Goal: Submit feedback/report problem

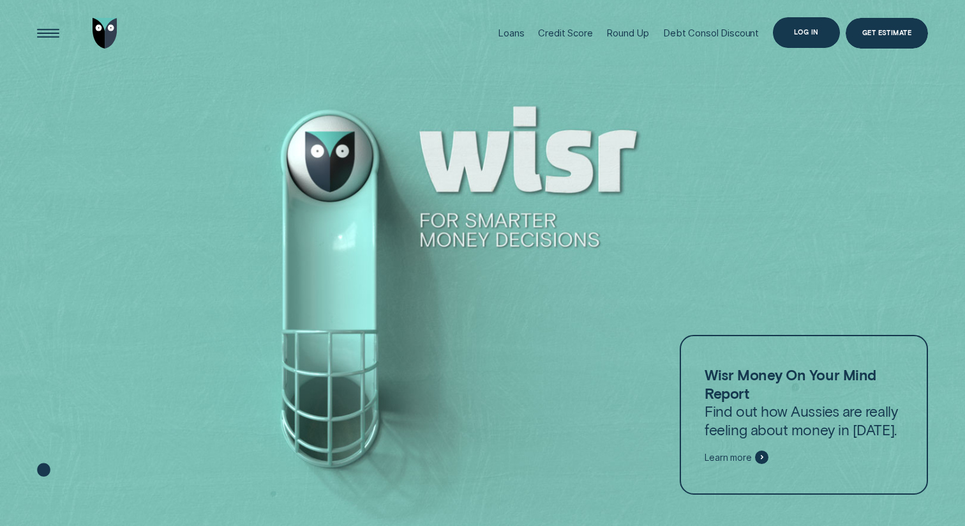
click at [832, 37] on div "Log in" at bounding box center [806, 32] width 67 height 30
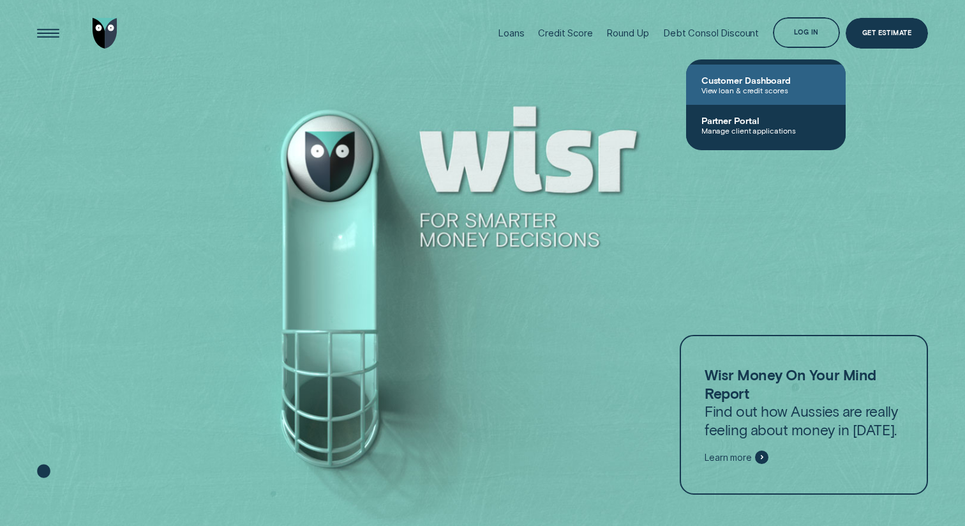
click at [775, 86] on span "View loan & credit scores" at bounding box center [766, 90] width 129 height 9
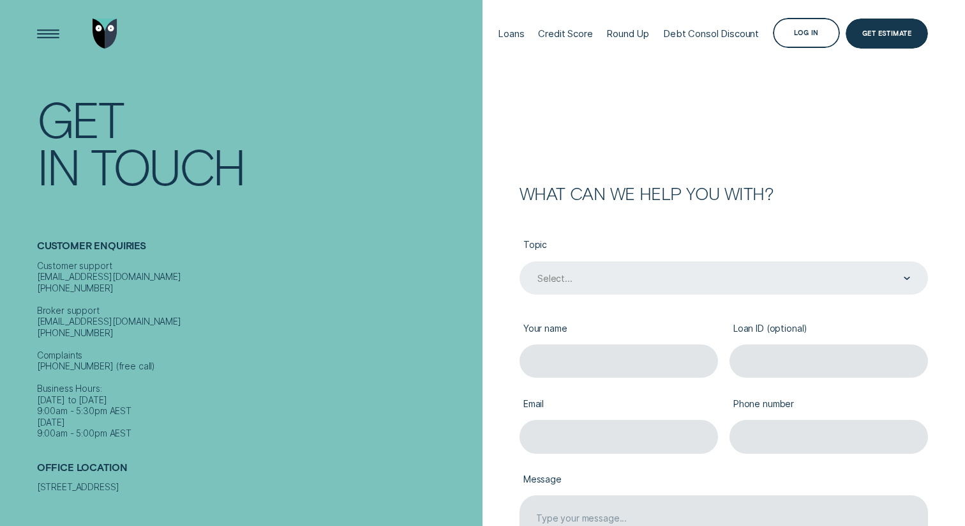
click at [657, 276] on div "Select..." at bounding box center [723, 278] width 374 height 13
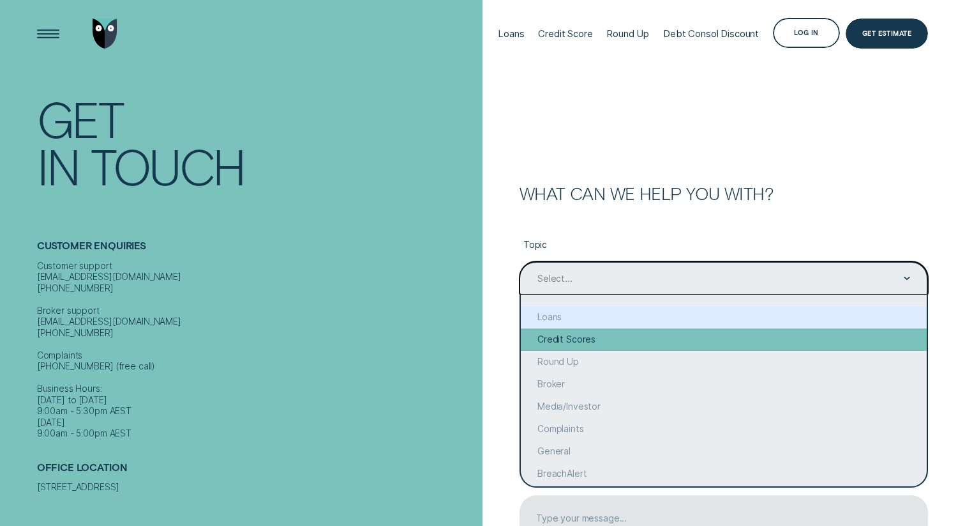
click at [640, 334] on div "Credit Scores" at bounding box center [724, 339] width 407 height 22
type input "Credit Scores"
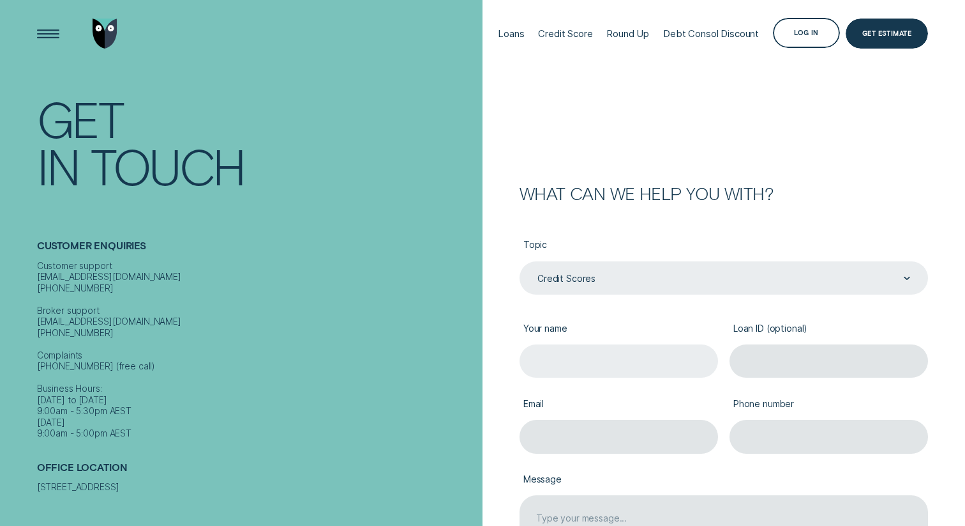
click at [608, 362] on input "Your name" at bounding box center [619, 361] width 199 height 34
type input "[PERSON_NAME]"
type input "[EMAIL_ADDRESS][DOMAIN_NAME]"
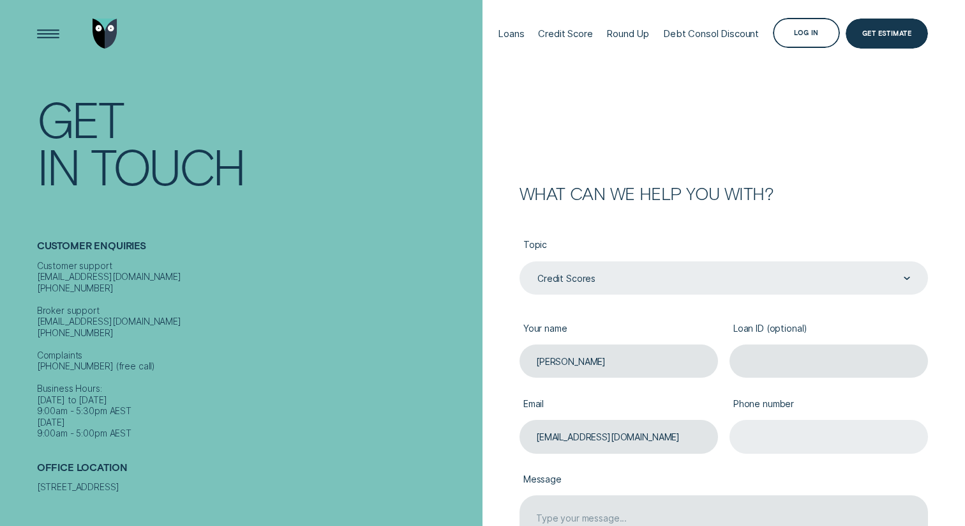
click at [805, 428] on input "Phone number" at bounding box center [829, 437] width 199 height 34
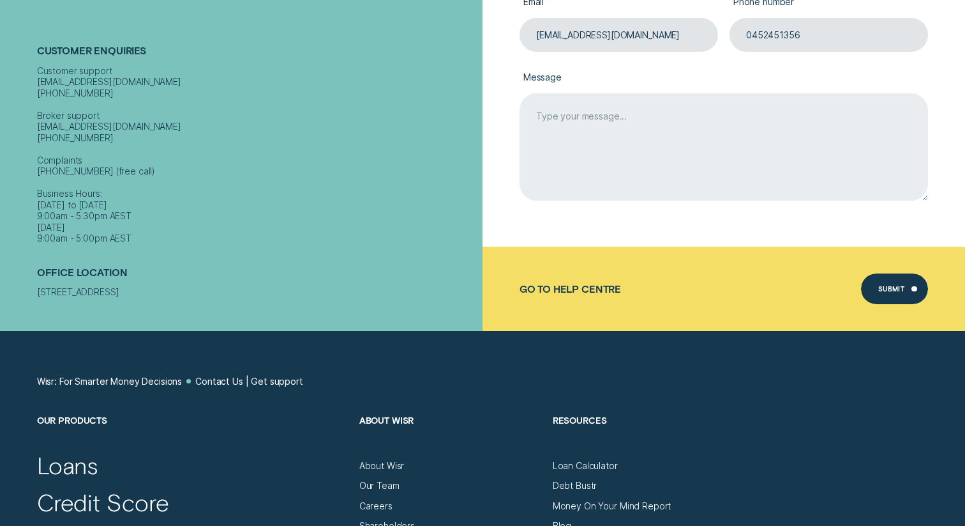
type input "0452451356"
click at [700, 186] on textarea "Message" at bounding box center [724, 146] width 409 height 107
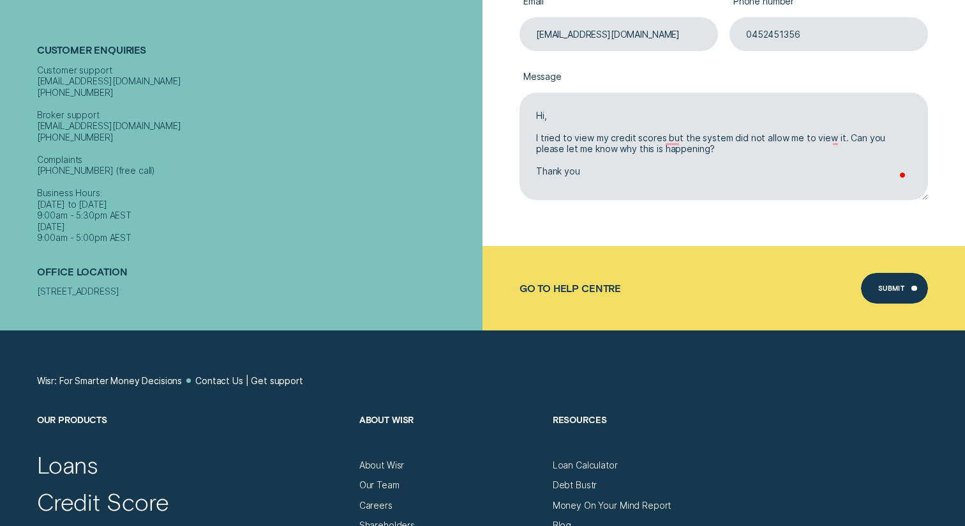
type textarea "Hi, I tried to view my credit scores but the system did not allow me to view it…"
click at [905, 296] on div "Submit" at bounding box center [894, 288] width 67 height 30
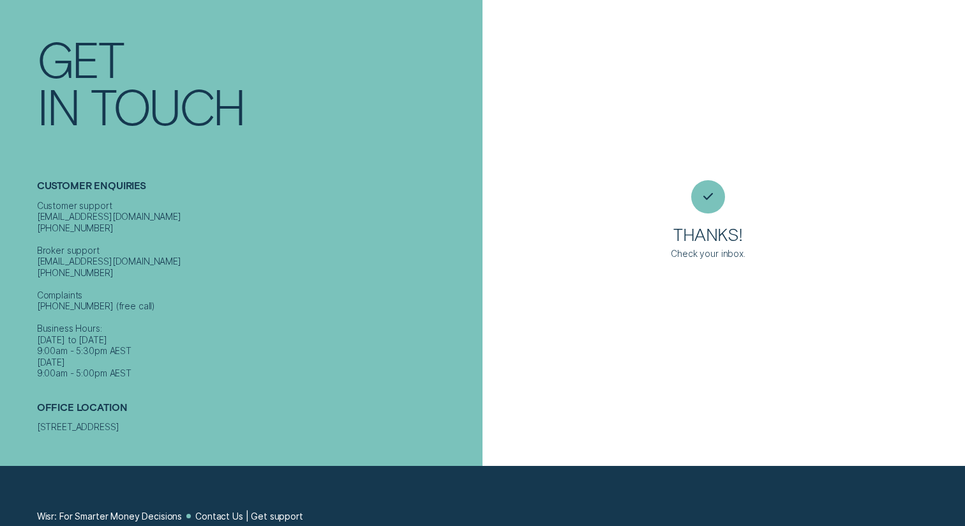
scroll to position [0, 0]
